Goal: Task Accomplishment & Management: Manage account settings

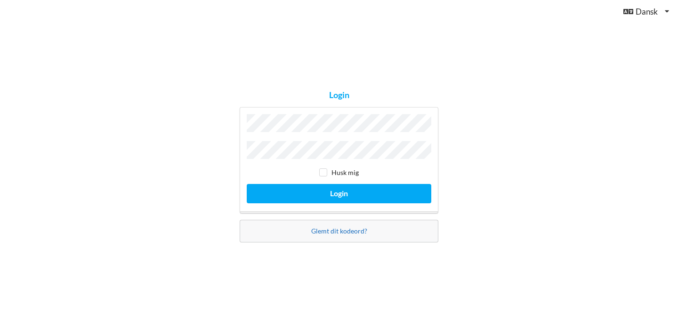
click at [347, 231] on link "Glemt dit kodeord?" at bounding box center [339, 231] width 56 height 8
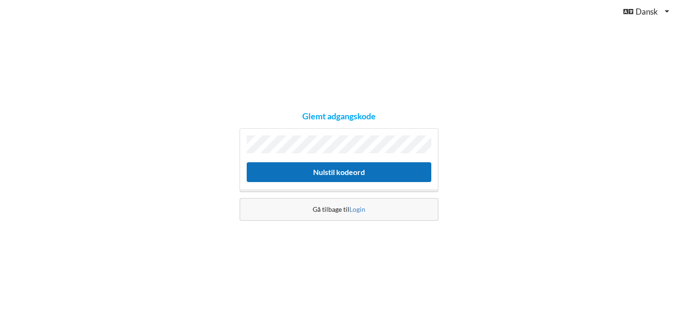
click at [335, 173] on button "Nulstil kodeord" at bounding box center [339, 171] width 185 height 19
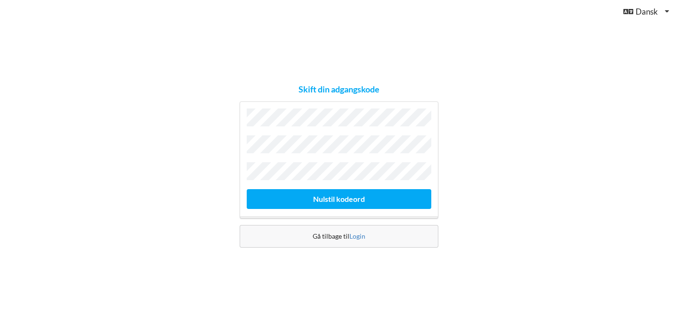
click at [330, 262] on div "Skift din adgangskode Nulstil kodeord Gå tilbage til Login" at bounding box center [339, 166] width 678 height 333
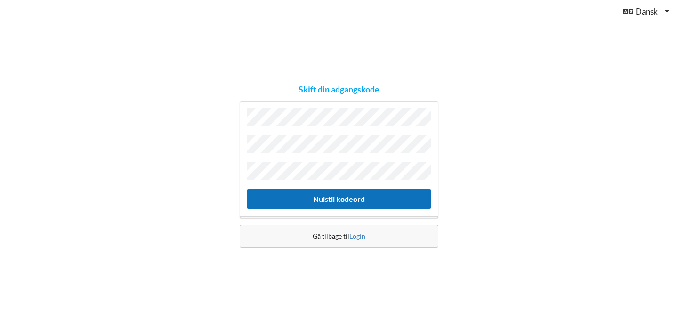
click at [327, 194] on button "Nulstil kodeord" at bounding box center [339, 198] width 185 height 19
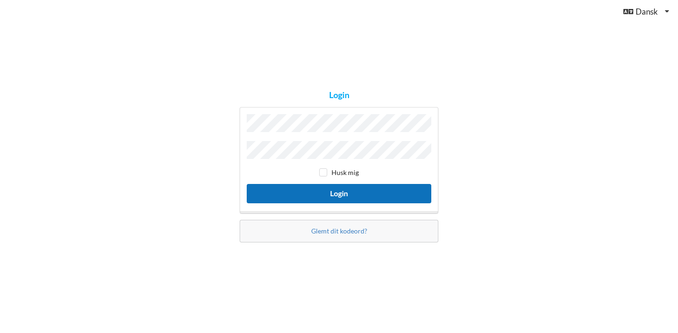
click at [350, 193] on button "Login" at bounding box center [339, 193] width 185 height 19
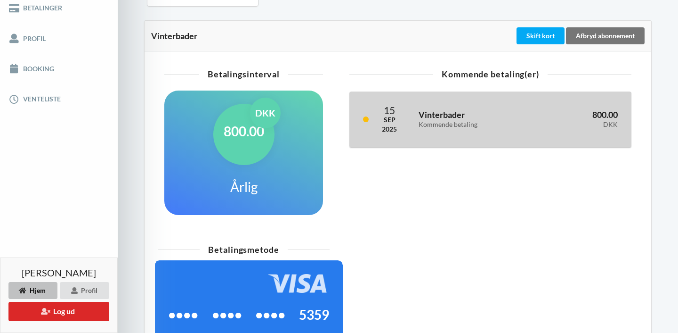
scroll to position [185, 0]
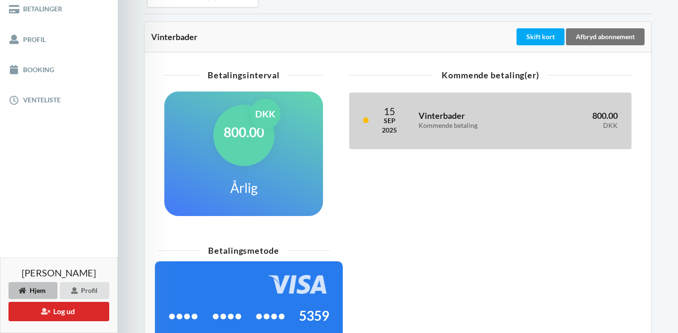
click at [441, 122] on div "Kommende betaling" at bounding box center [474, 126] width 110 height 8
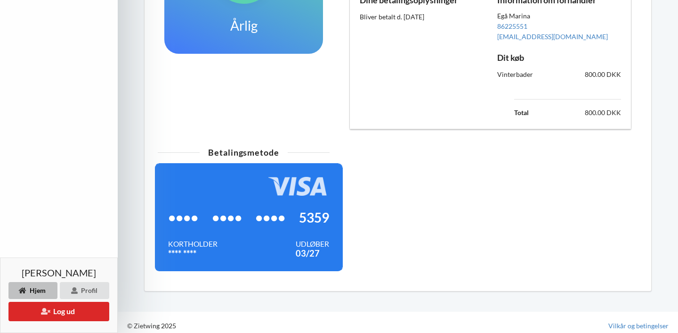
scroll to position [353, 0]
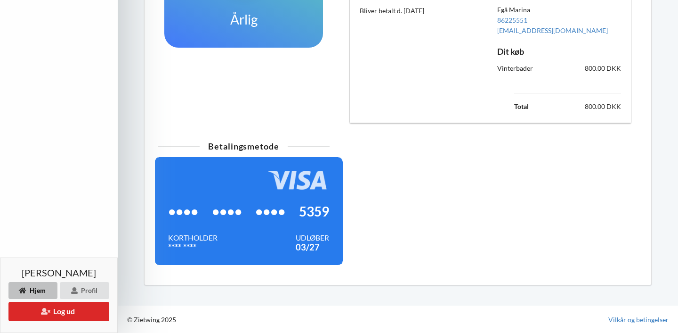
click at [198, 244] on div "**** ****" at bounding box center [192, 246] width 49 height 9
click at [219, 212] on span "••••" at bounding box center [227, 210] width 30 height 9
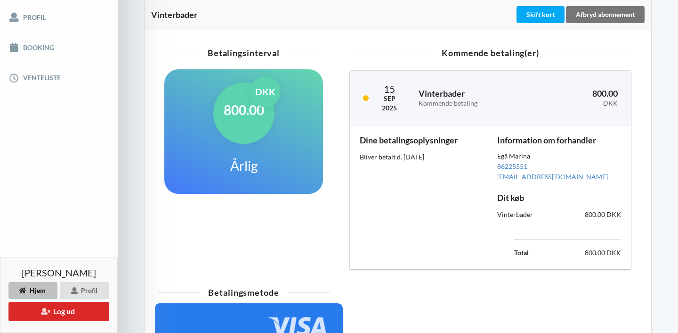
scroll to position [202, 0]
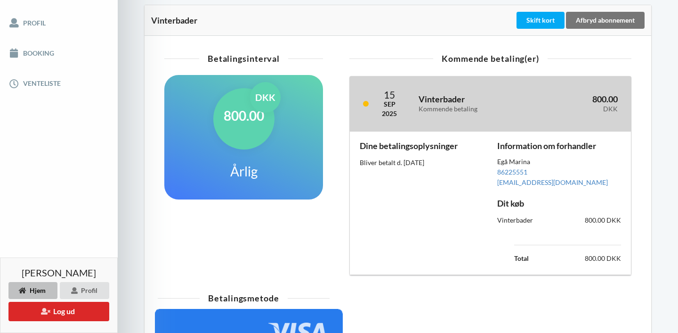
click at [502, 108] on div "Kommende betaling" at bounding box center [474, 109] width 110 height 8
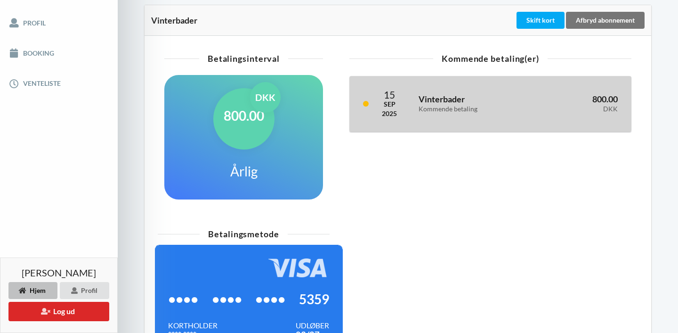
click at [502, 108] on div "Kommende betaling" at bounding box center [474, 109] width 110 height 8
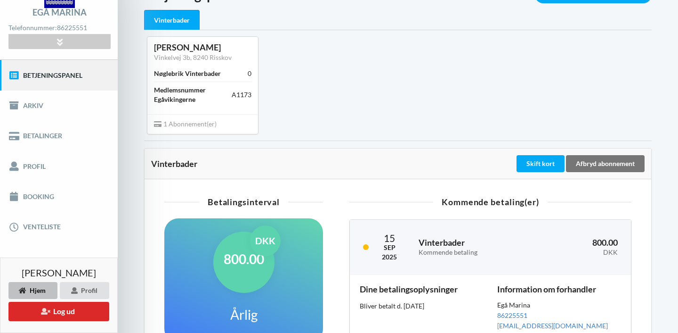
scroll to position [63, 0]
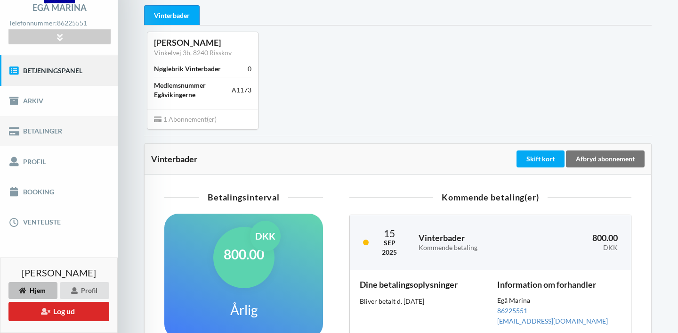
click at [49, 127] on link "Betalinger" at bounding box center [59, 131] width 118 height 30
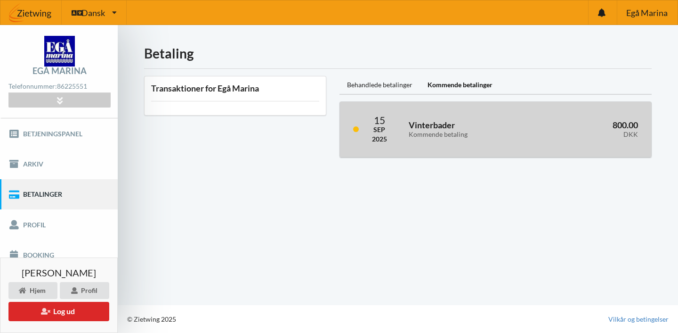
click at [405, 125] on div "Vinterbader Kommende betaling" at bounding box center [471, 129] width 138 height 31
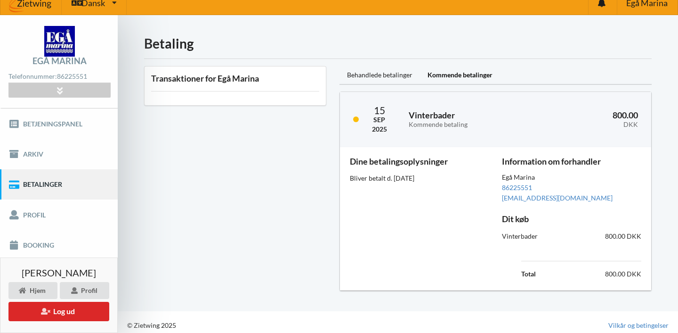
scroll to position [16, 0]
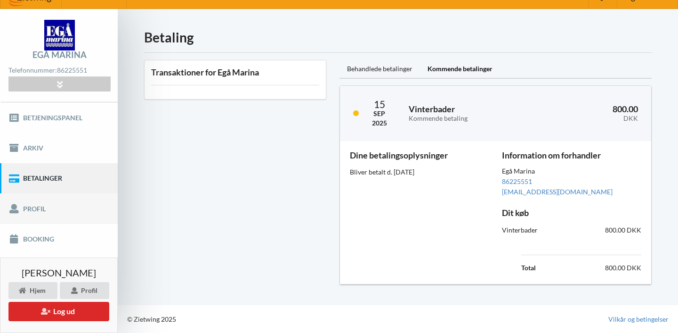
click at [43, 206] on link "Profil" at bounding box center [59, 208] width 118 height 30
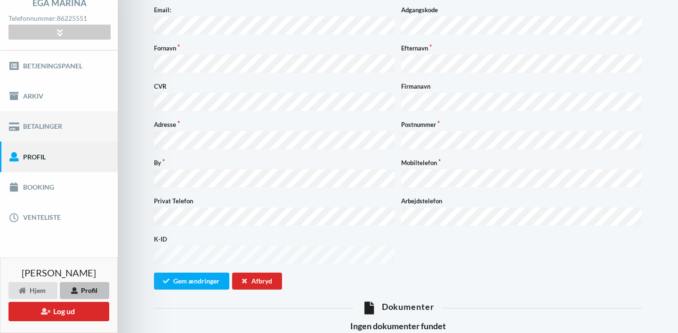
scroll to position [81, 0]
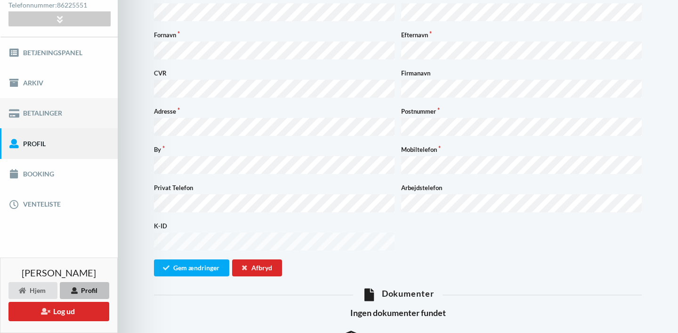
click at [55, 121] on link "Betalinger" at bounding box center [59, 113] width 118 height 30
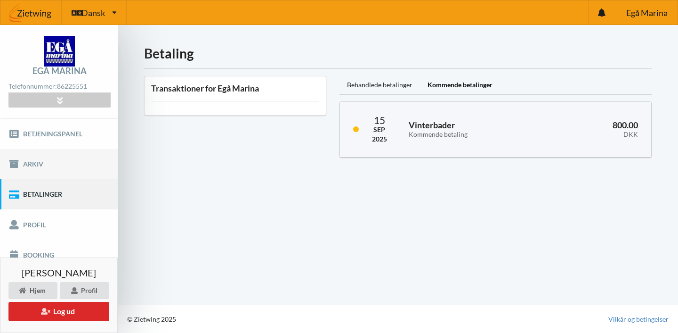
click at [45, 163] on link "Arkiv" at bounding box center [59, 164] width 118 height 30
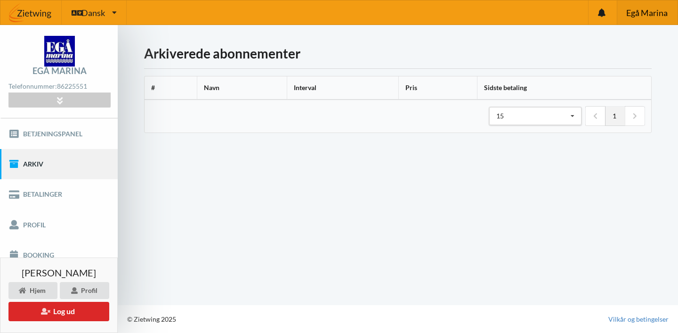
click at [654, 11] on span "Egå Marina" at bounding box center [646, 12] width 41 height 8
click at [49, 191] on link "Betalinger" at bounding box center [59, 194] width 118 height 30
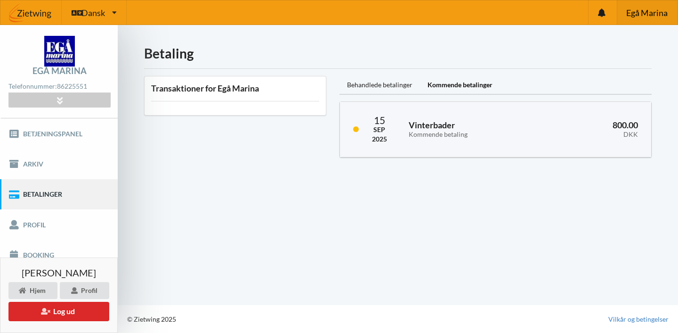
click at [635, 14] on span "Egå Marina" at bounding box center [646, 12] width 41 height 8
